Goal: Transaction & Acquisition: Purchase product/service

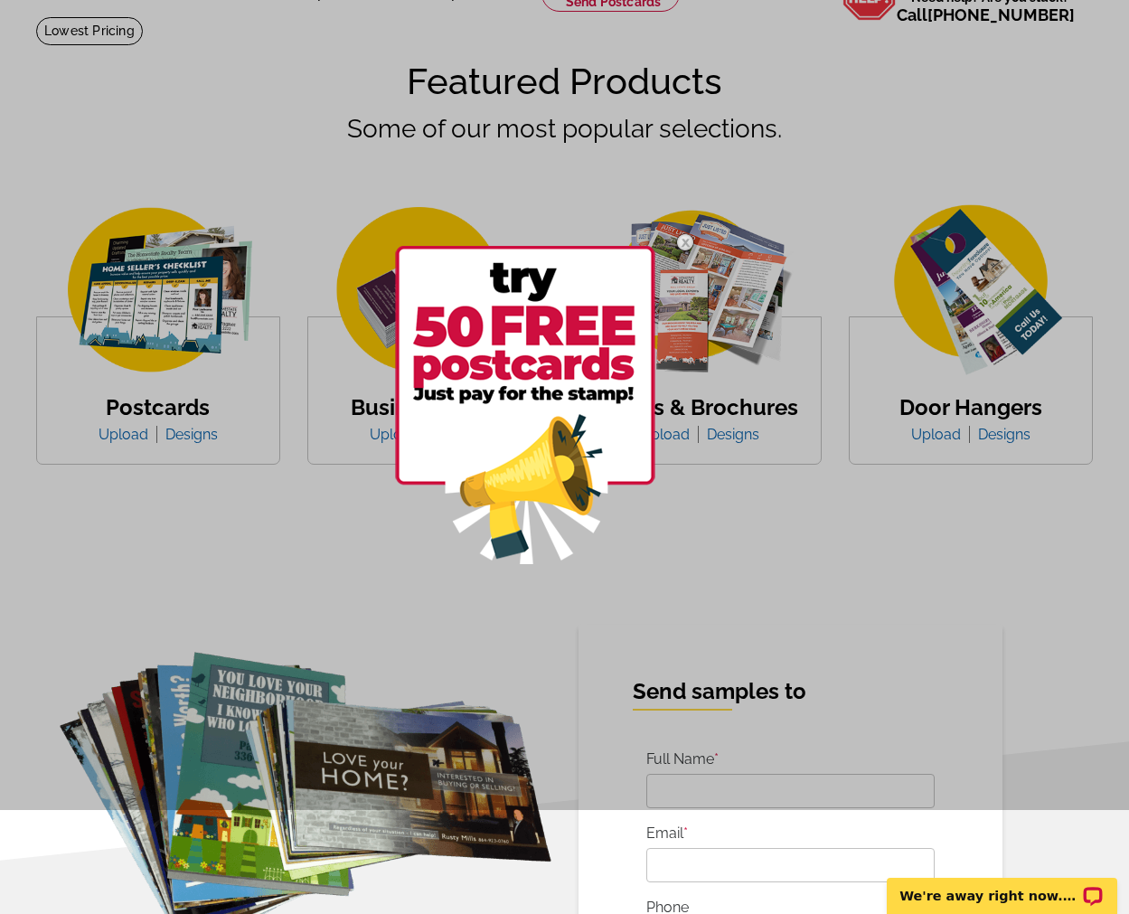
scroll to position [109, 0]
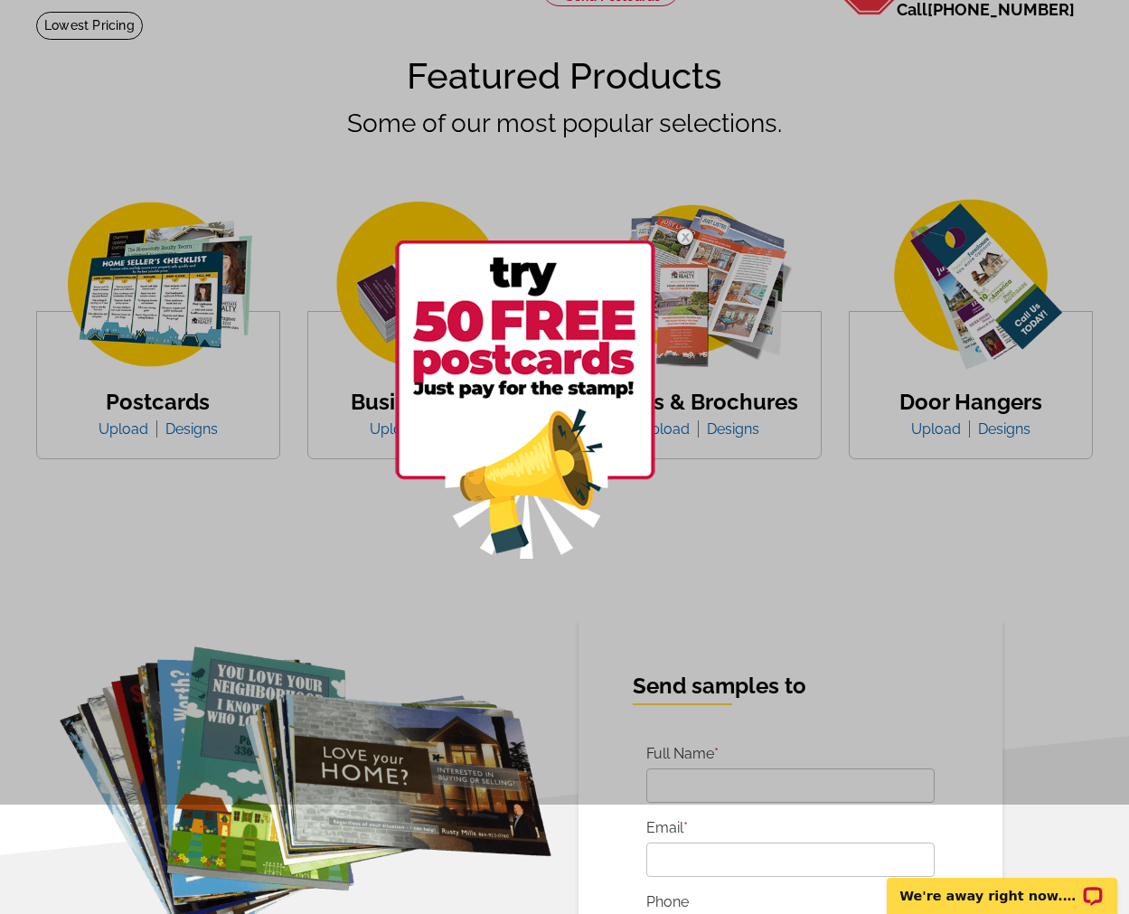
click at [523, 591] on div at bounding box center [564, 348] width 1129 height 914
click at [683, 235] on img at bounding box center [685, 237] width 52 height 52
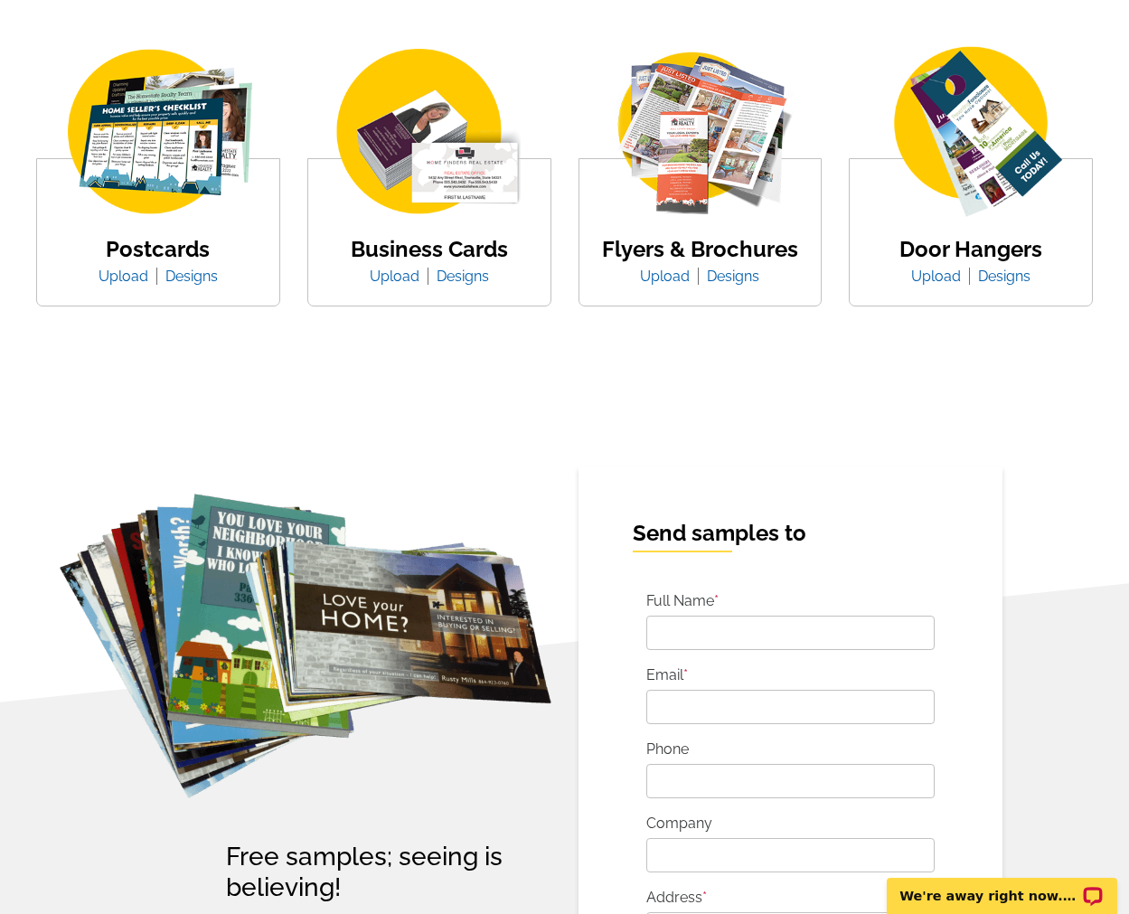
scroll to position [0, 0]
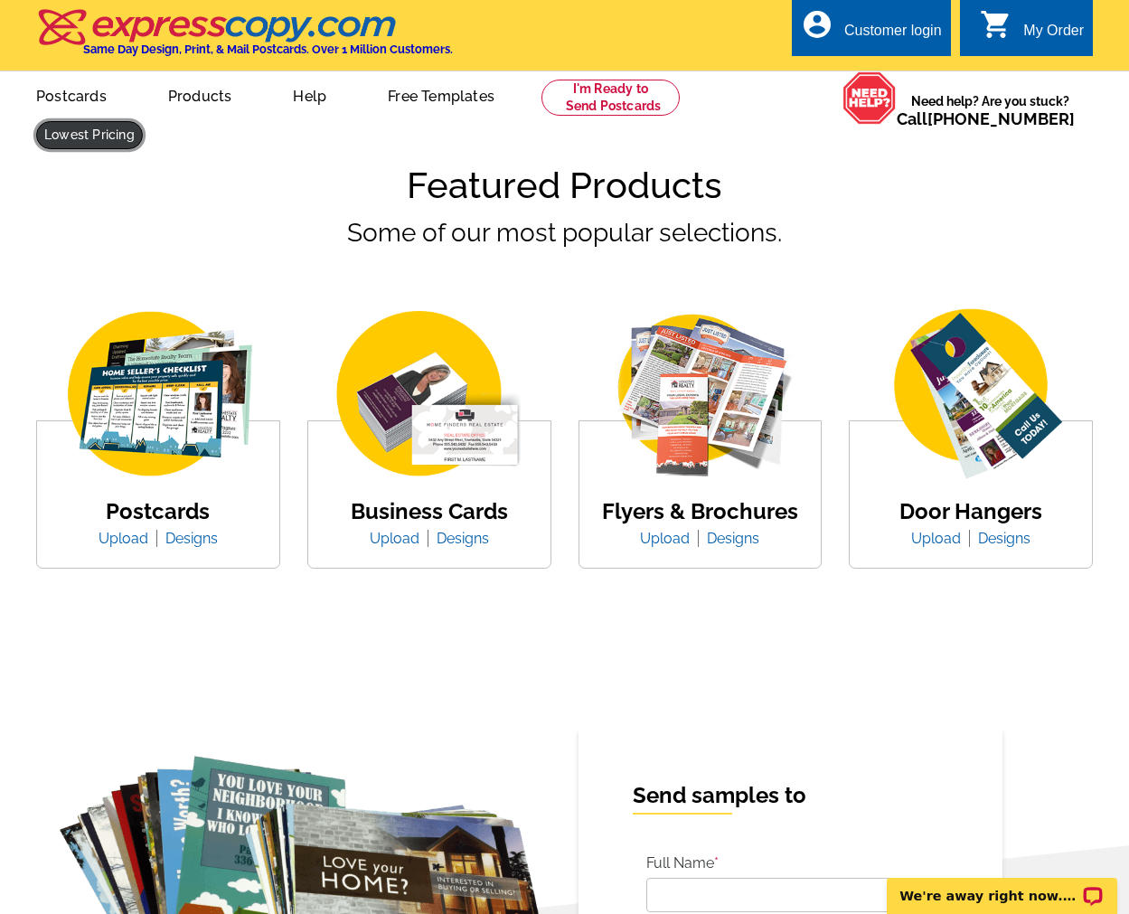
click at [80, 149] on link at bounding box center [89, 135] width 107 height 28
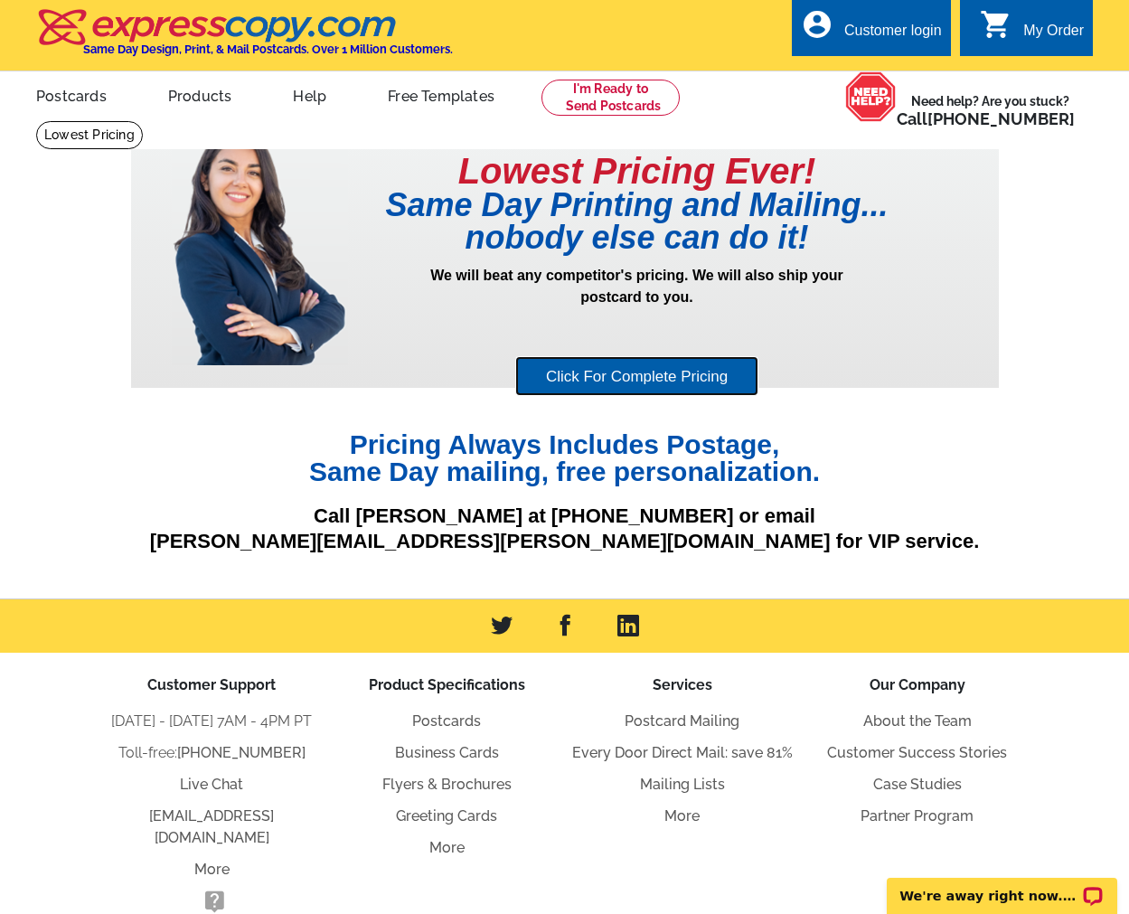
click at [670, 370] on link "Click For Complete Pricing" at bounding box center [636, 376] width 243 height 41
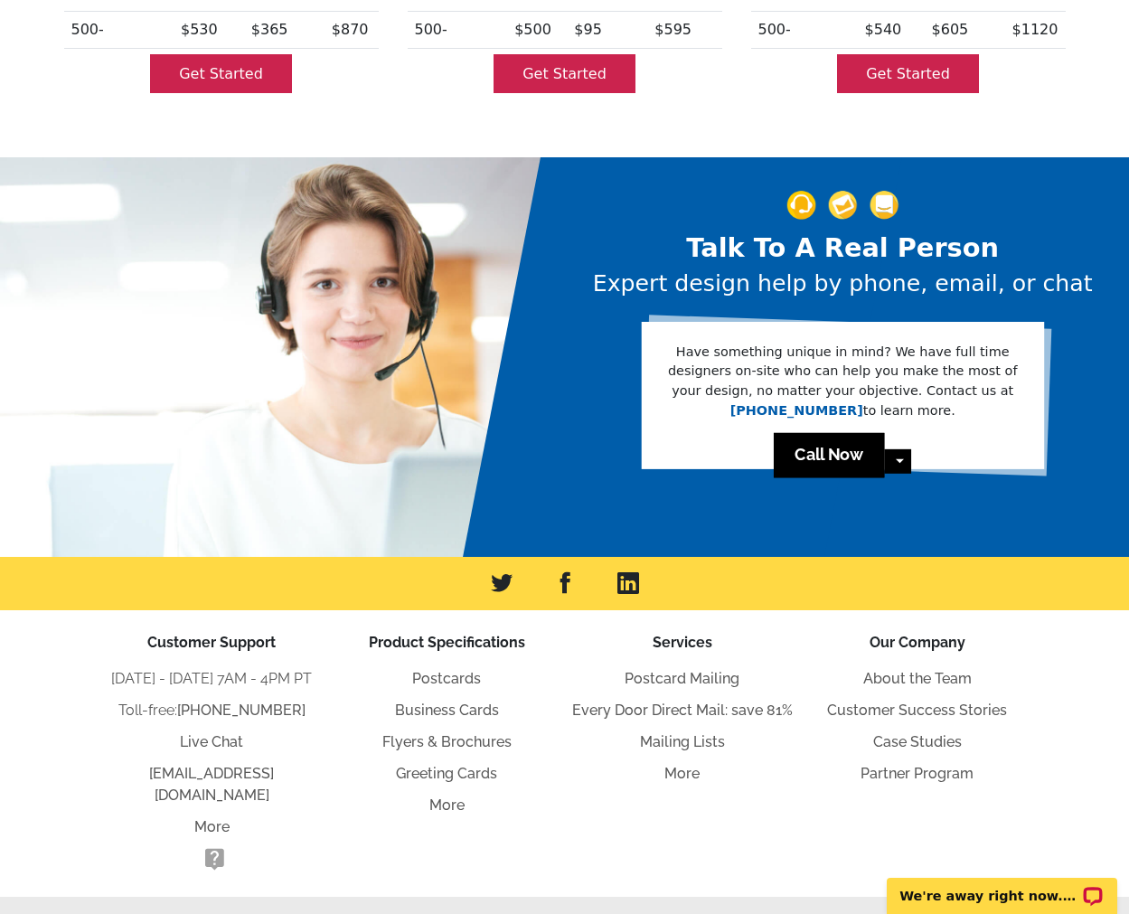
scroll to position [935, 0]
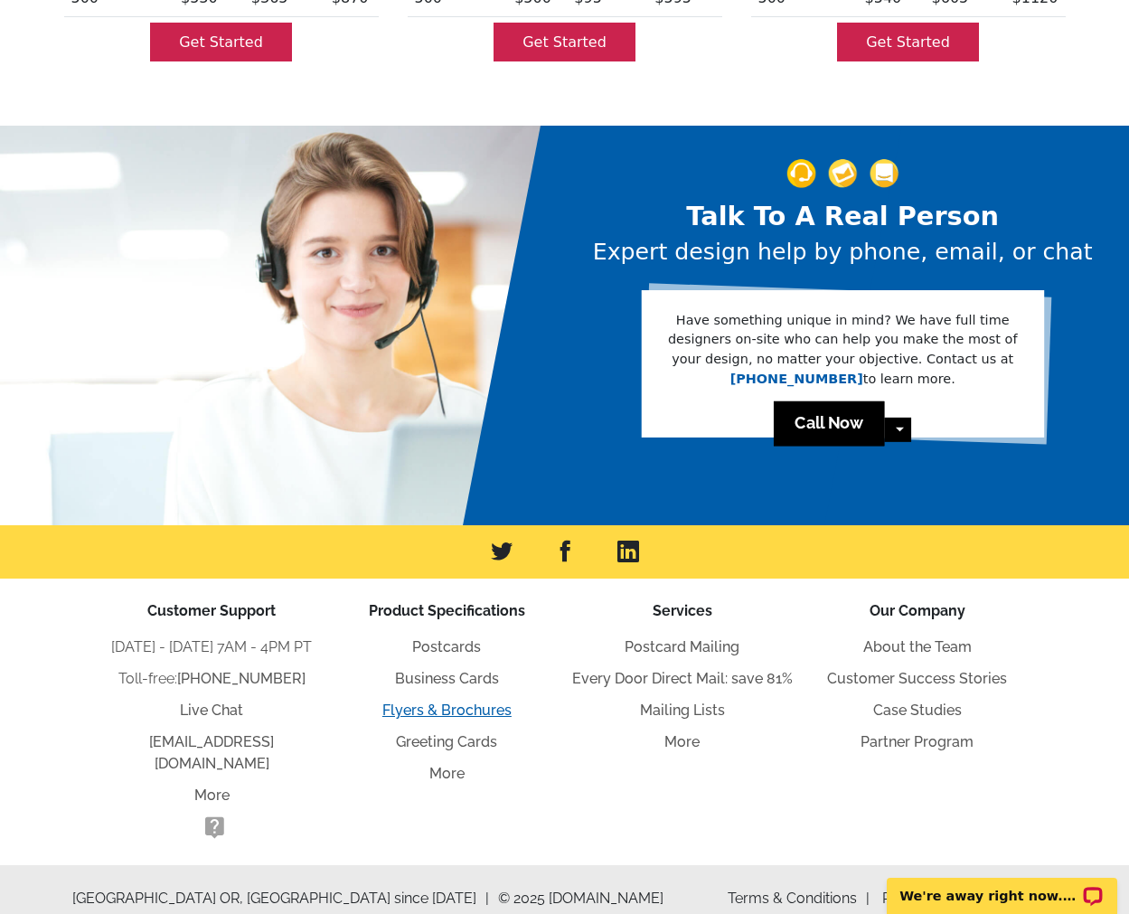
click at [450, 714] on link "Flyers & Brochures" at bounding box center [446, 710] width 129 height 17
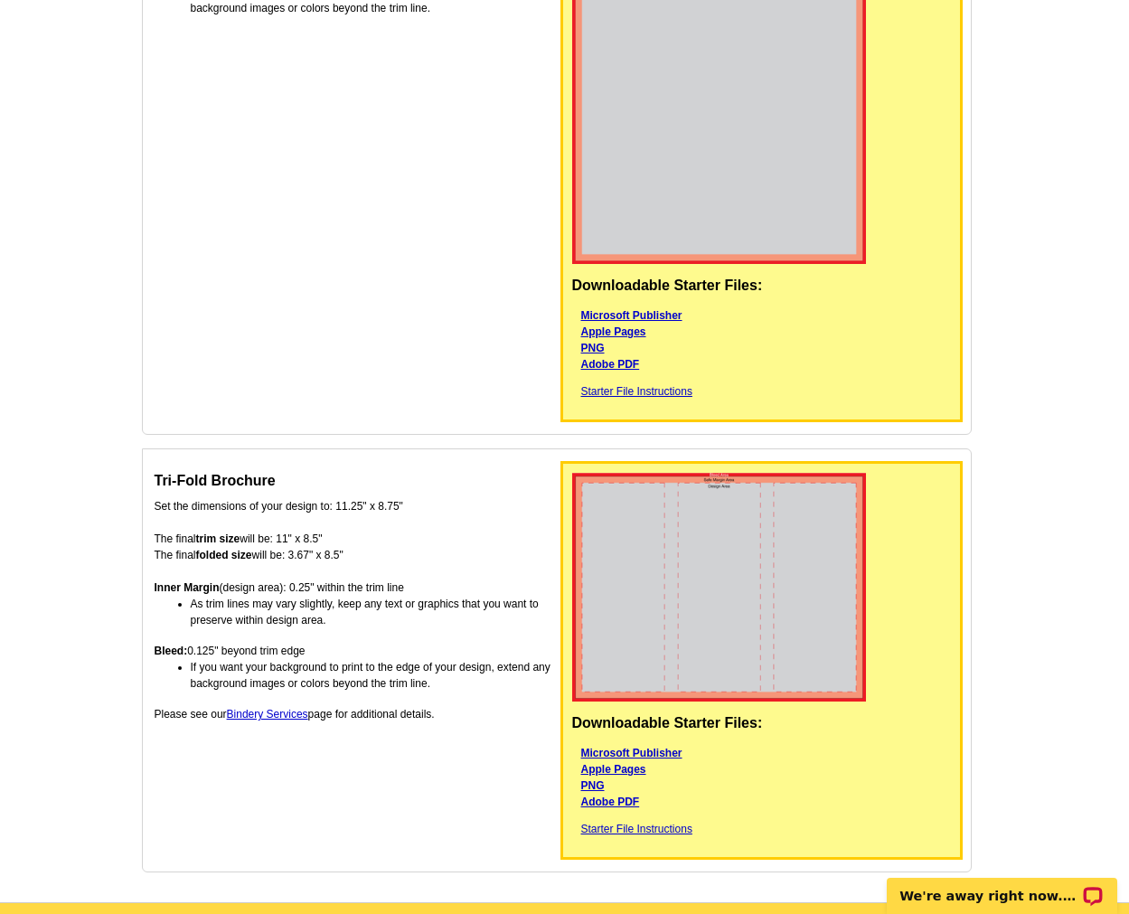
scroll to position [1243, 0]
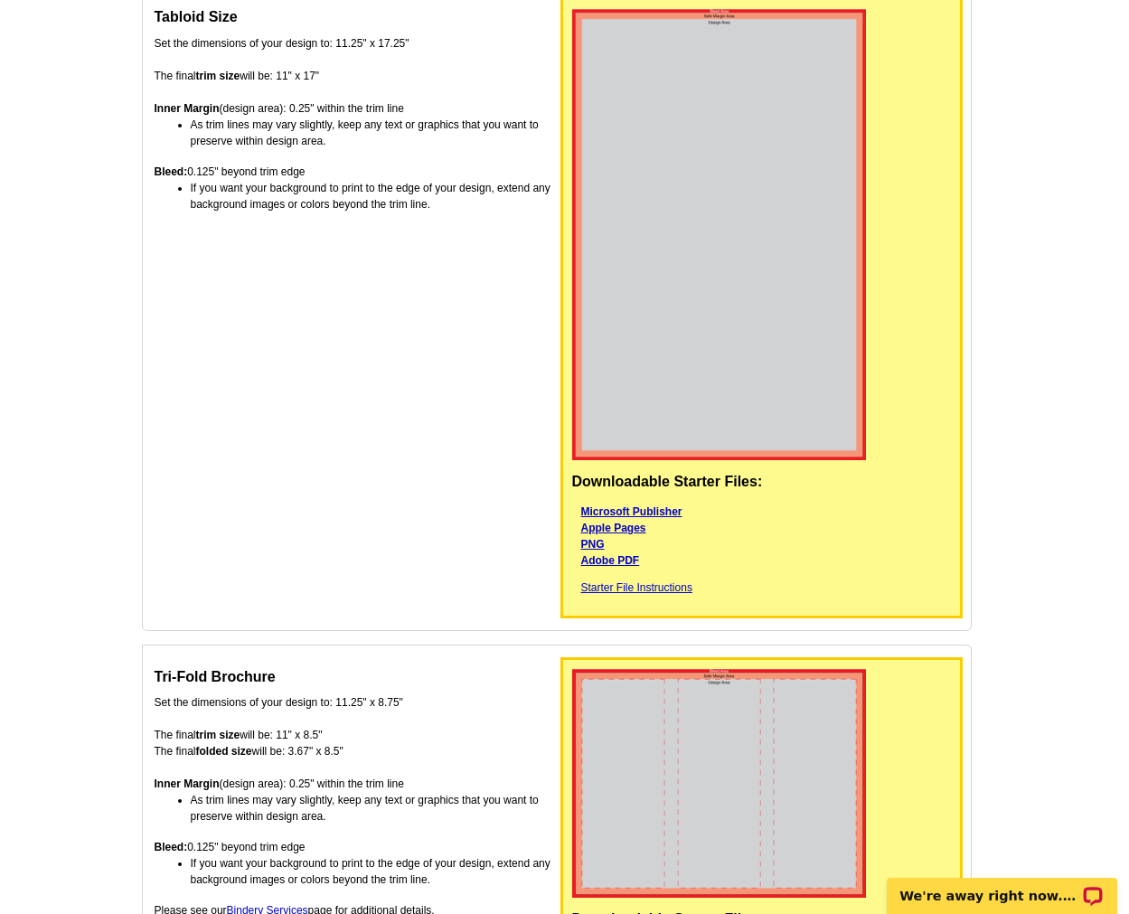
scroll to position [1049, 0]
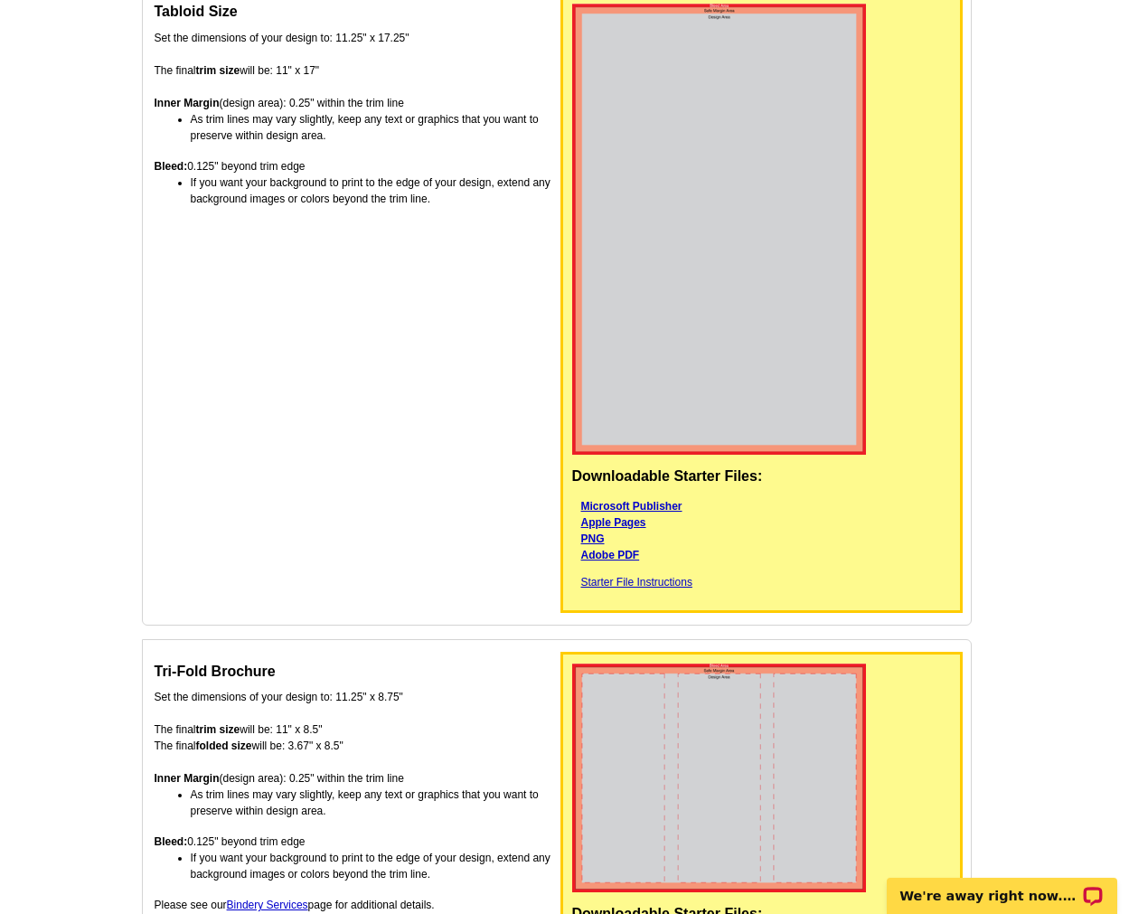
click at [723, 361] on img at bounding box center [719, 229] width 294 height 451
click at [641, 581] on link "Starter File Instructions" at bounding box center [636, 582] width 111 height 13
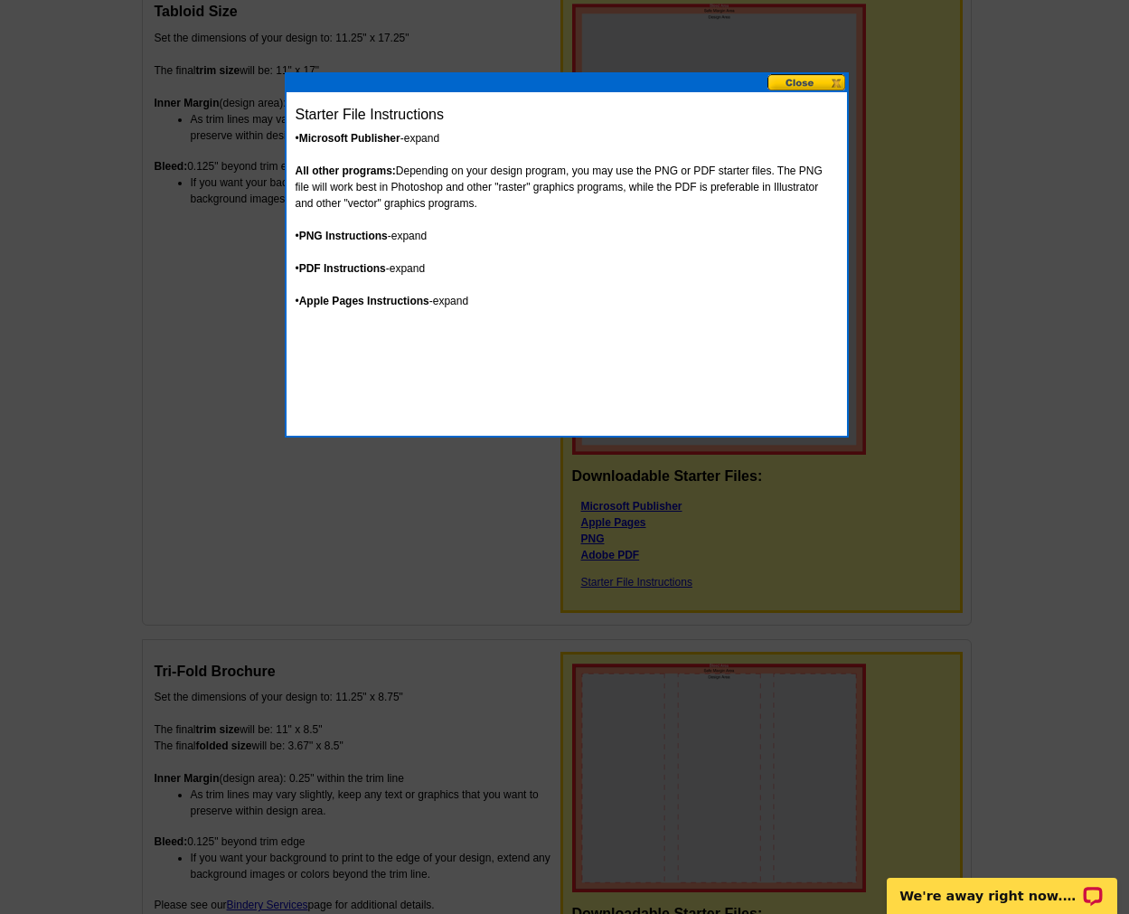
click at [839, 76] on button at bounding box center [808, 82] width 80 height 17
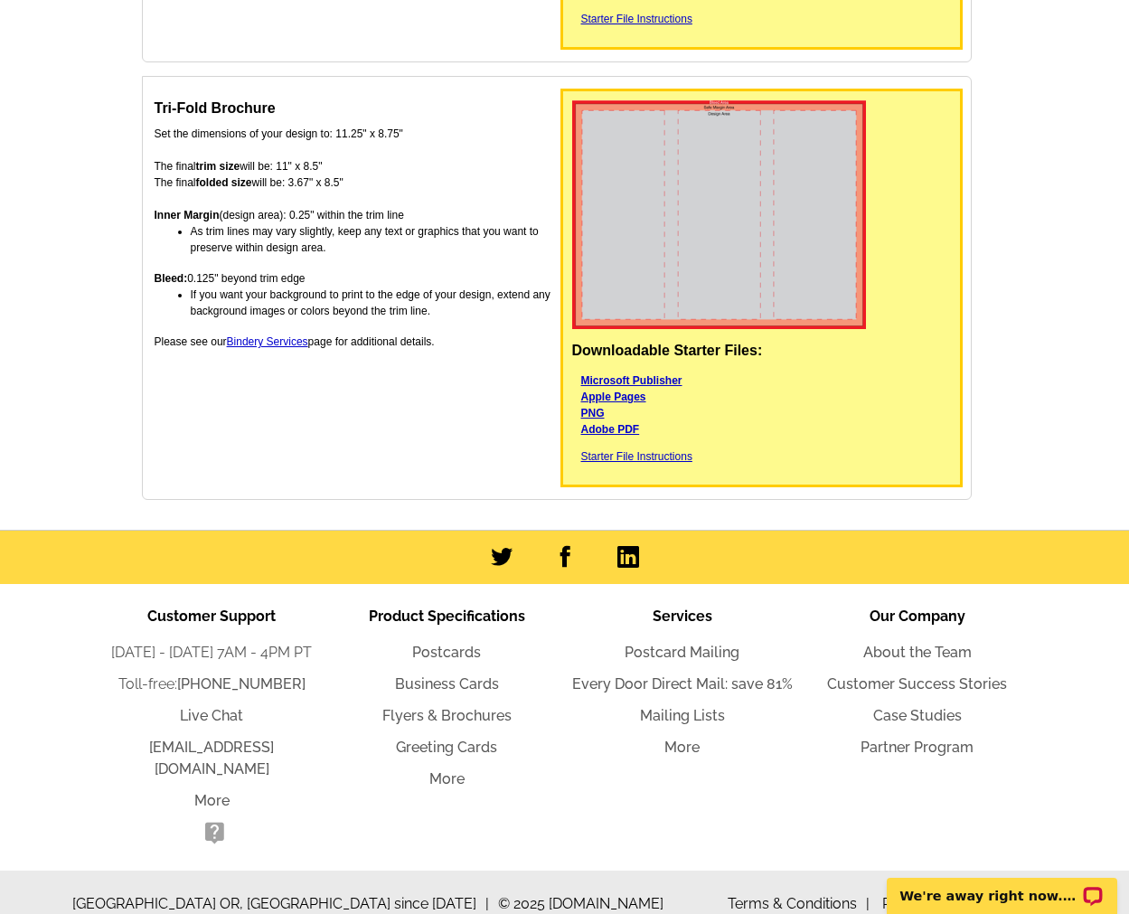
scroll to position [1619, 0]
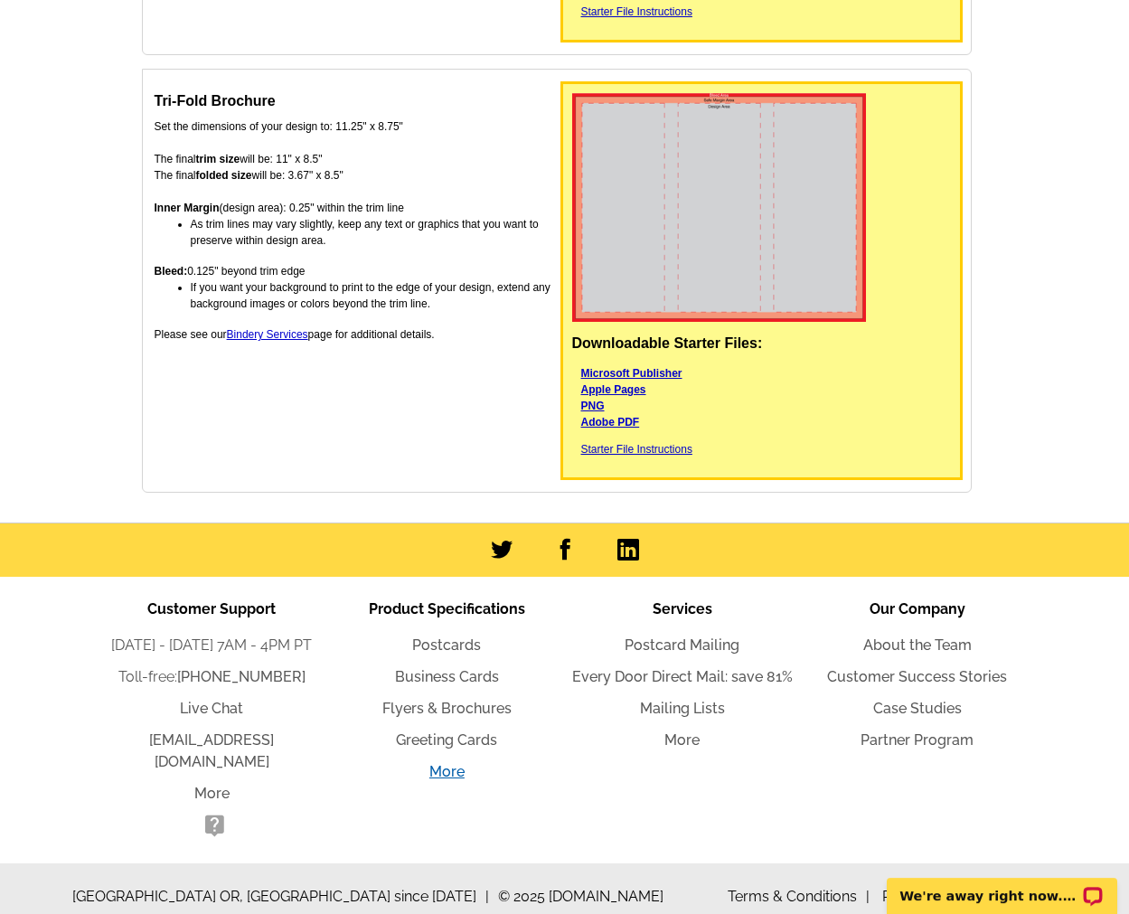
click at [448, 779] on link "More" at bounding box center [447, 771] width 35 height 17
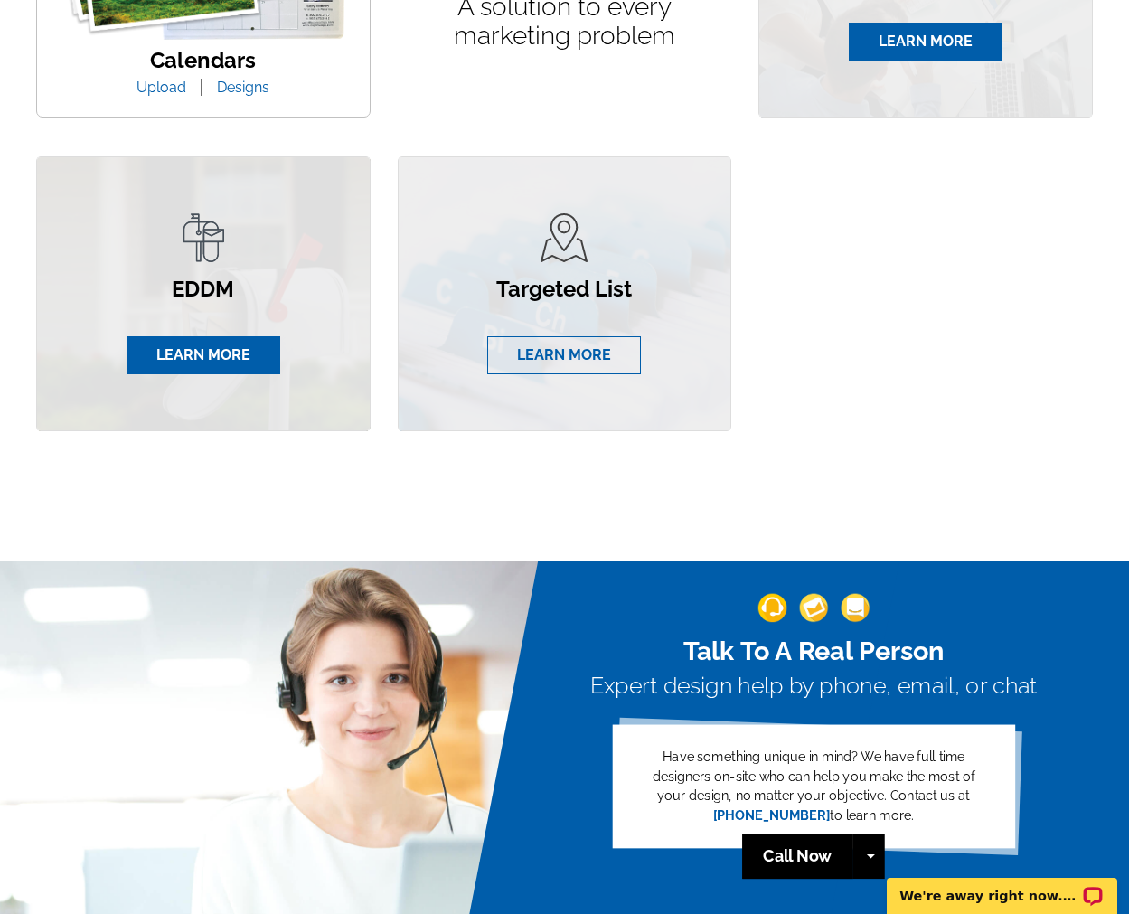
scroll to position [1672, 0]
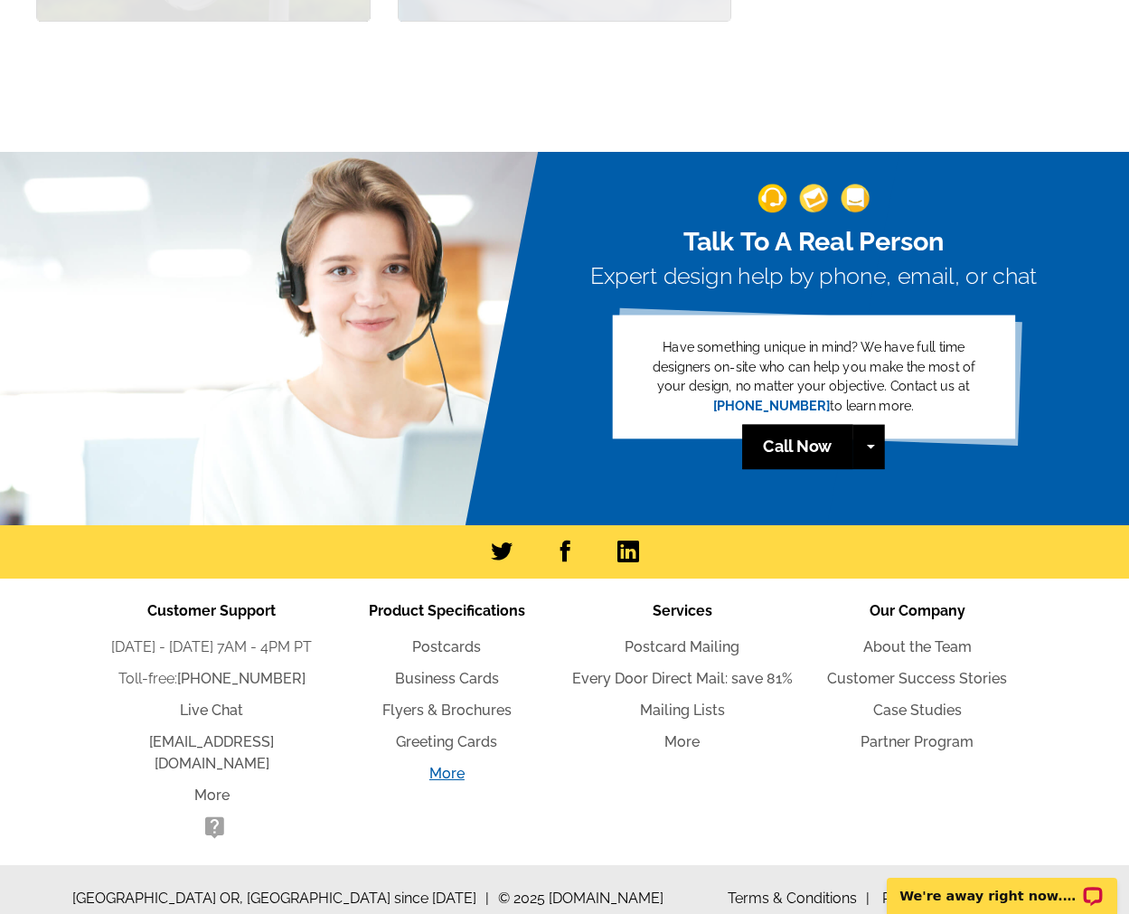
click at [443, 782] on link "More" at bounding box center [447, 773] width 35 height 17
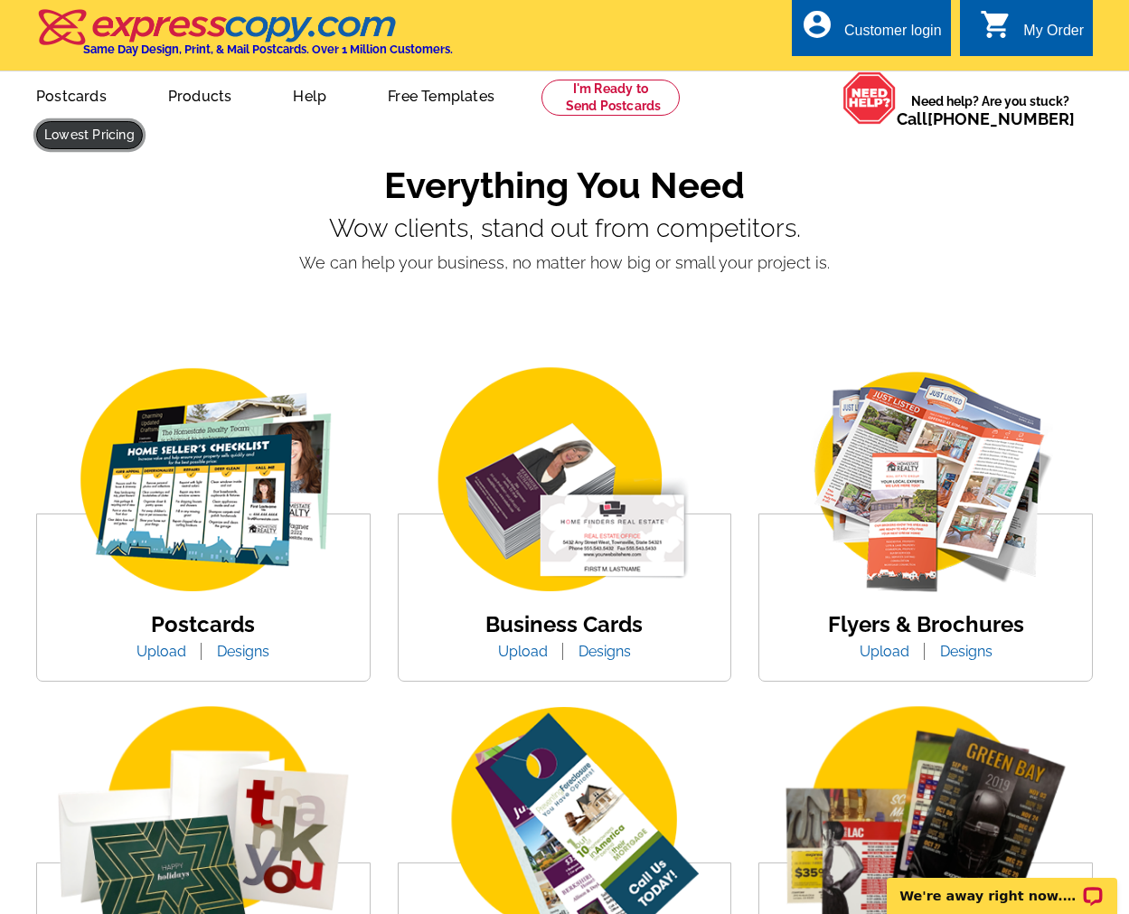
click at [98, 148] on link at bounding box center [89, 135] width 107 height 28
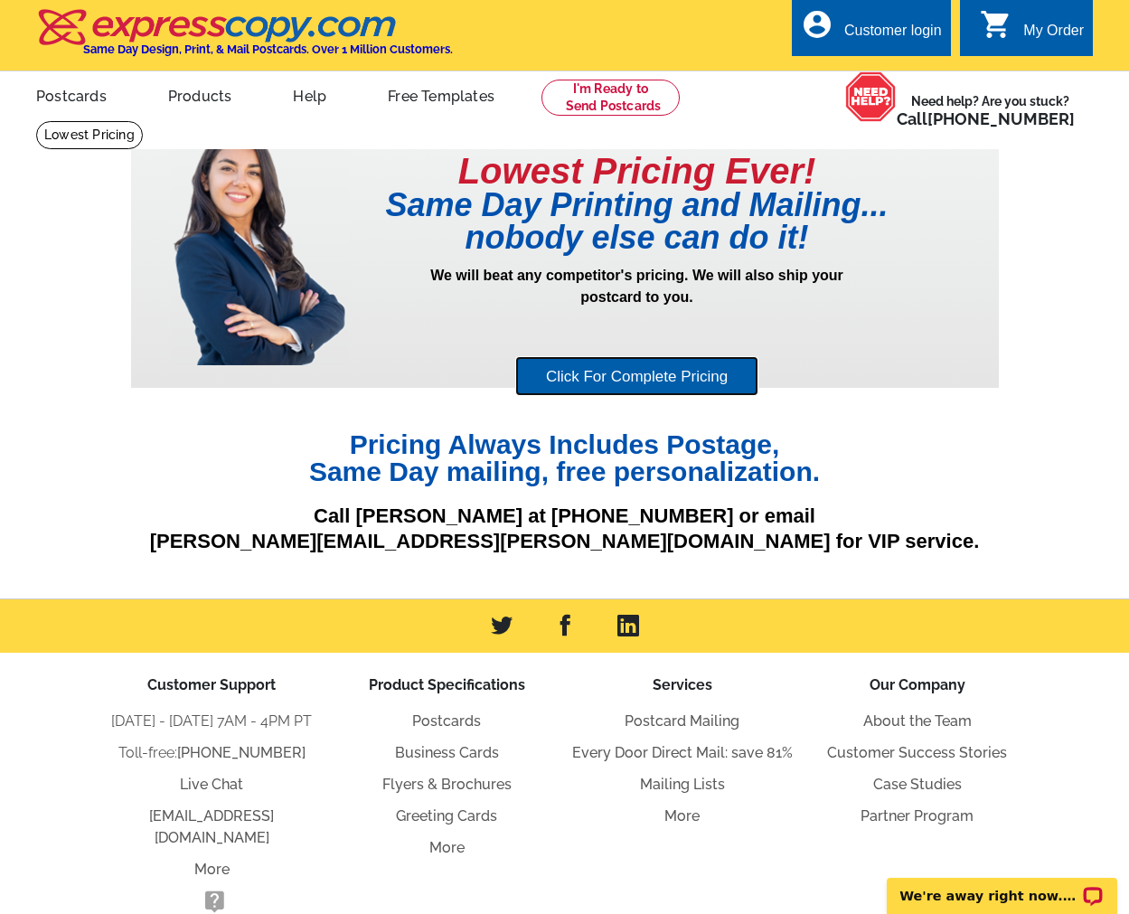
click at [597, 382] on link "Click For Complete Pricing" at bounding box center [636, 376] width 243 height 41
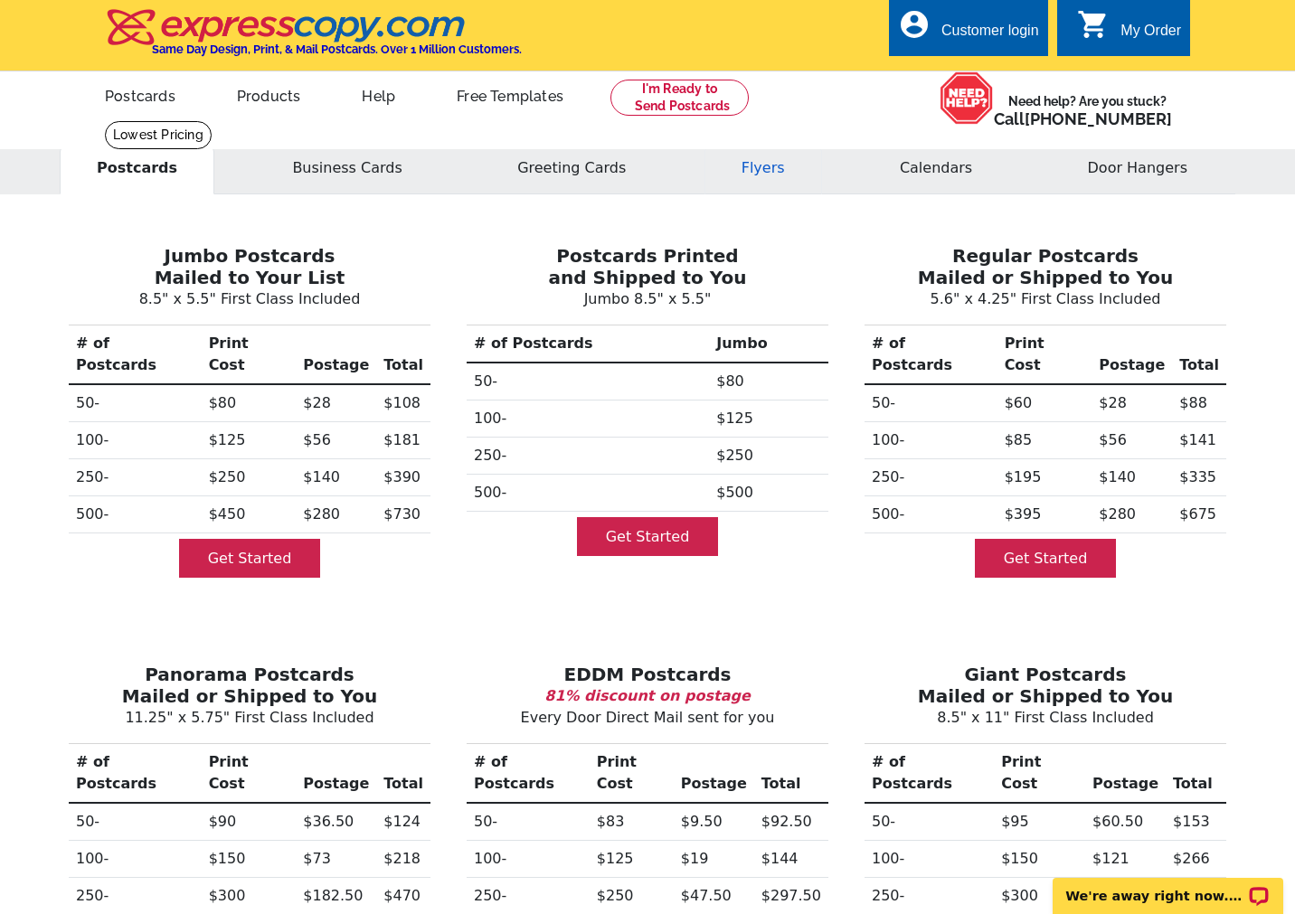
click at [798, 164] on button "Flyers" at bounding box center [763, 168] width 118 height 52
